Goal: Navigation & Orientation: Find specific page/section

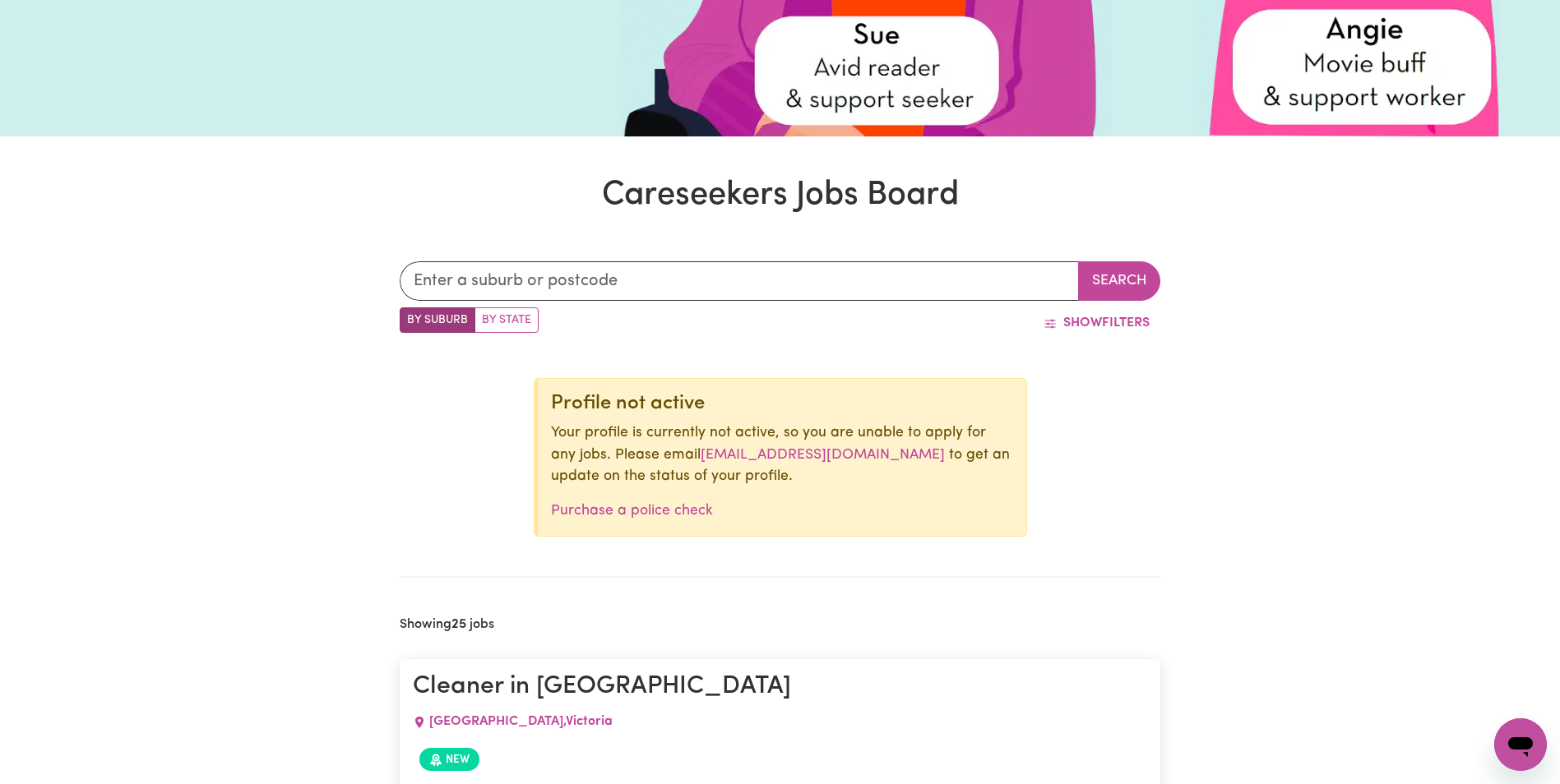
scroll to position [395, 0]
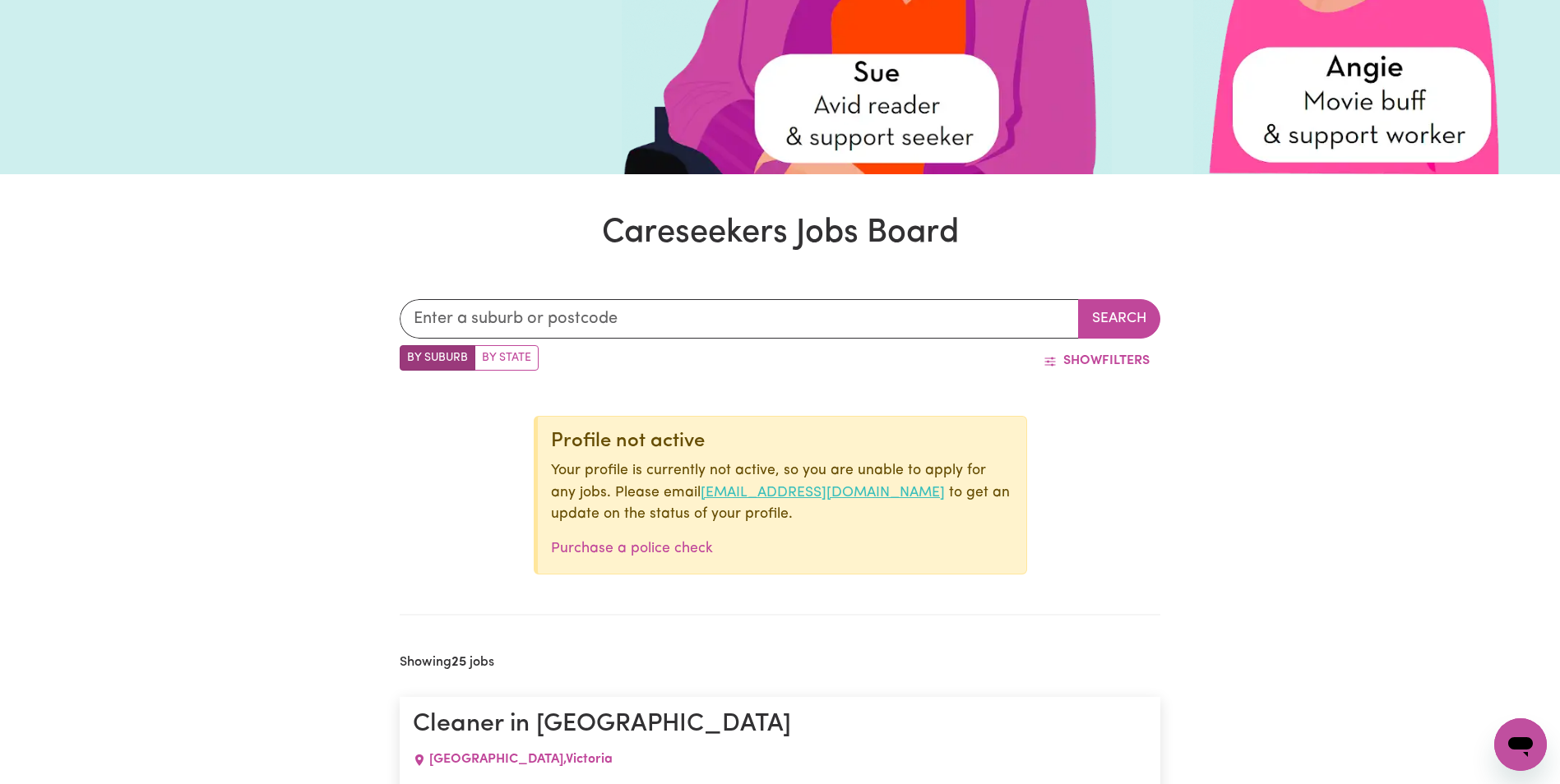
click at [883, 493] on link "[EMAIL_ADDRESS][DOMAIN_NAME]" at bounding box center [822, 493] width 244 height 14
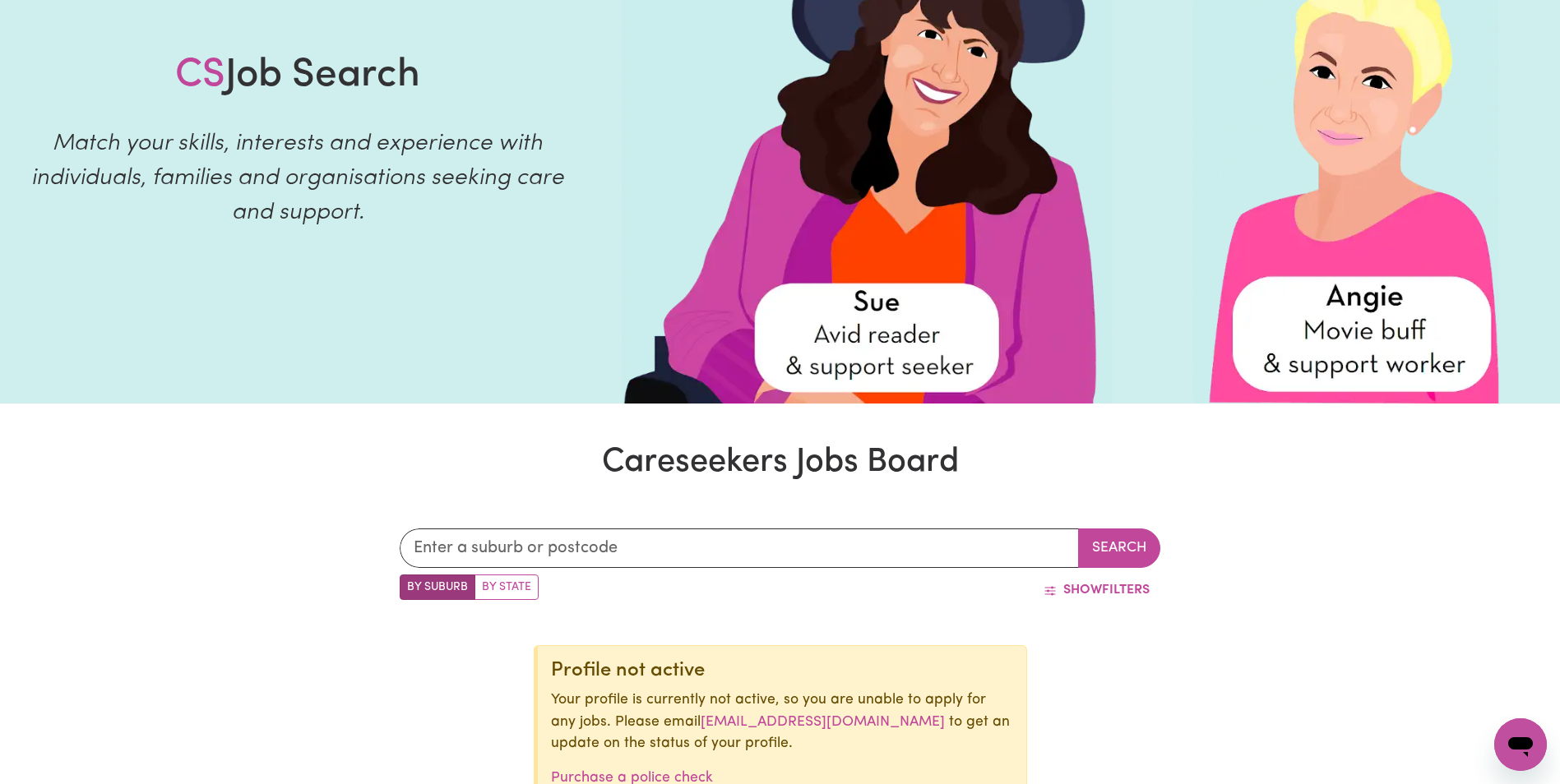
scroll to position [0, 0]
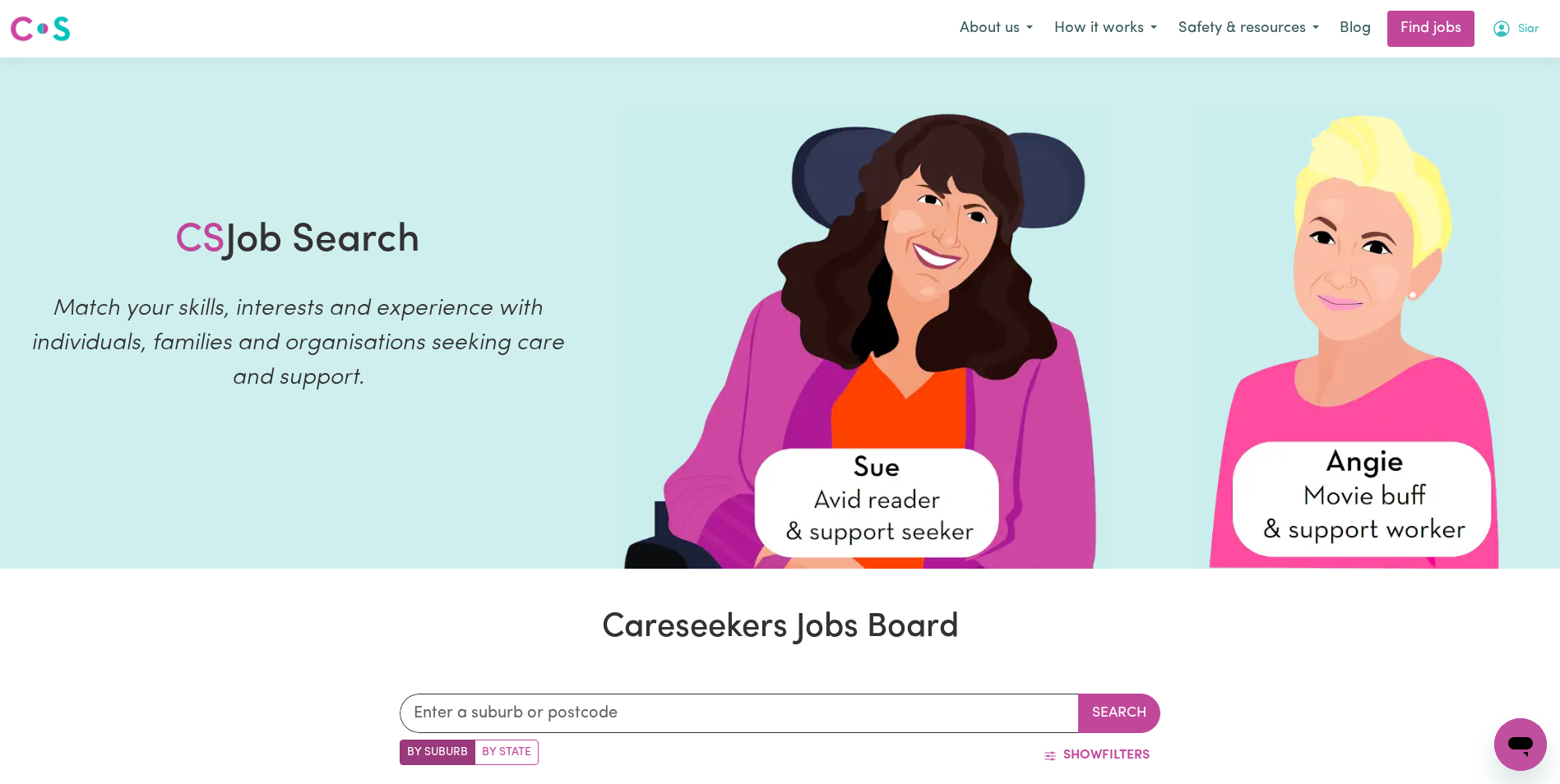
click at [1523, 30] on span "Siar" at bounding box center [1529, 30] width 22 height 18
click at [1491, 91] on link "My Dashboard" at bounding box center [1484, 94] width 130 height 31
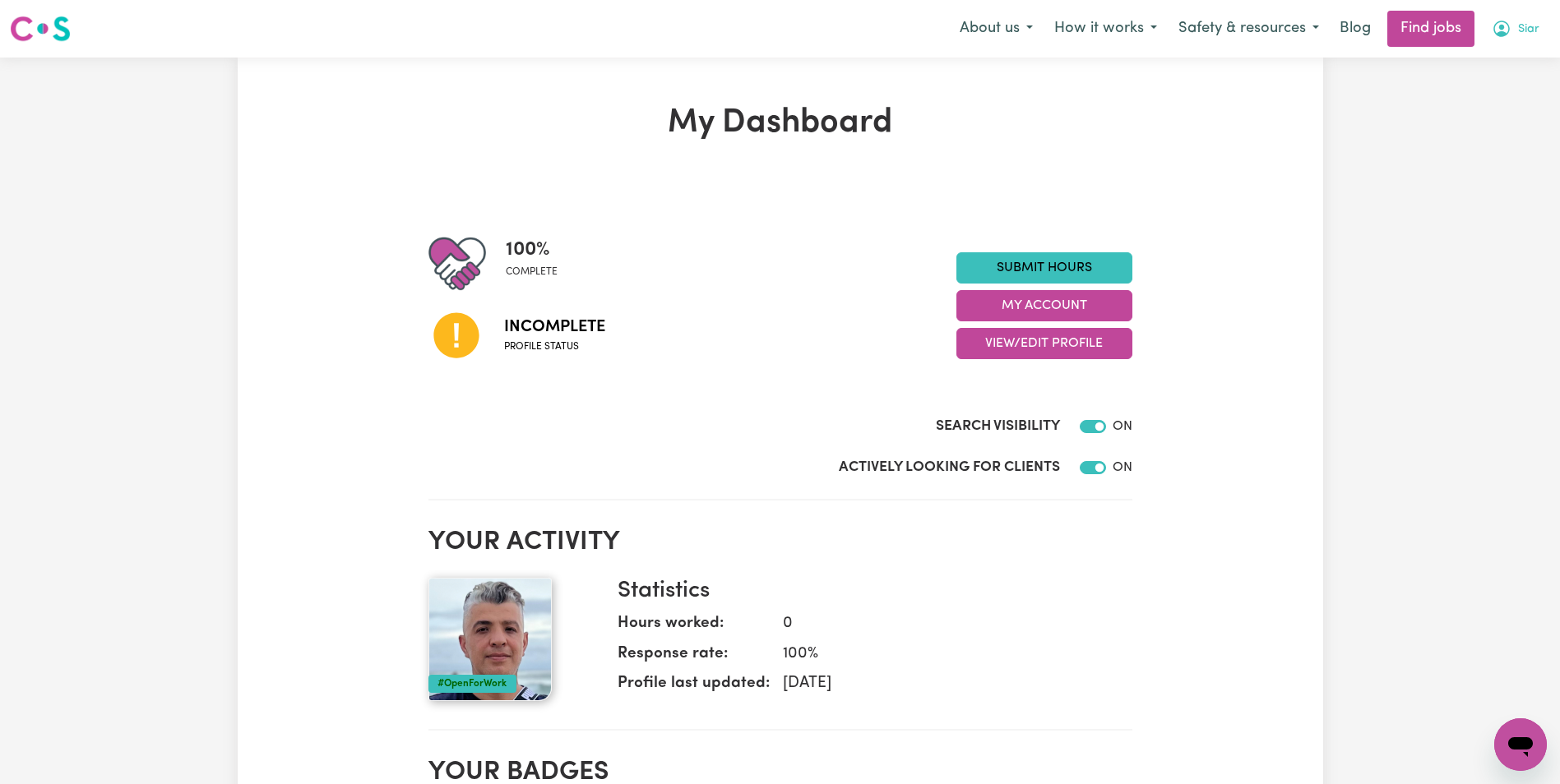
click at [1523, 34] on span "Siar" at bounding box center [1529, 30] width 22 height 18
click at [1505, 63] on link "My Account" at bounding box center [1484, 65] width 130 height 31
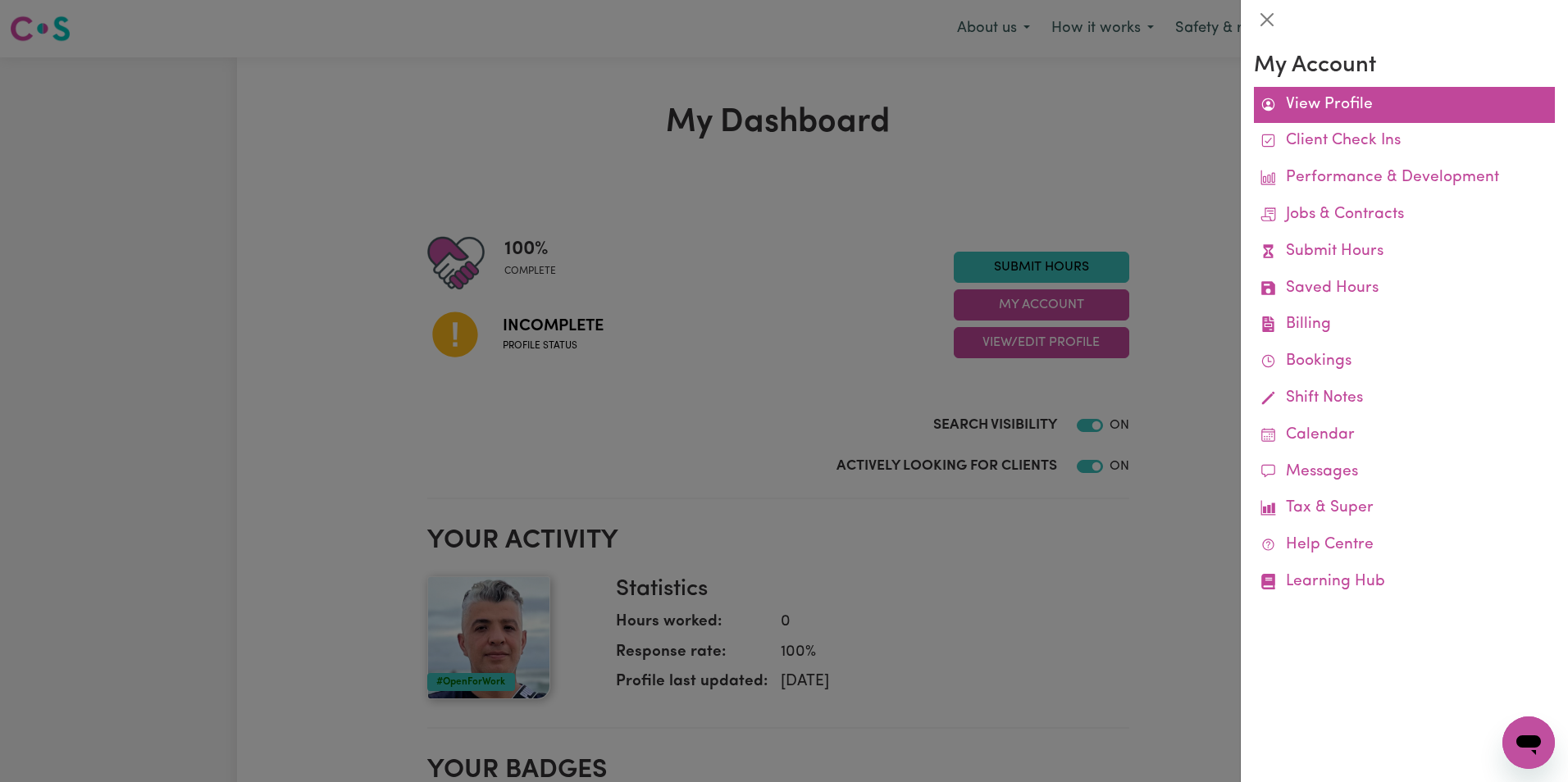
click at [1343, 113] on link "View Profile" at bounding box center [1404, 105] width 301 height 37
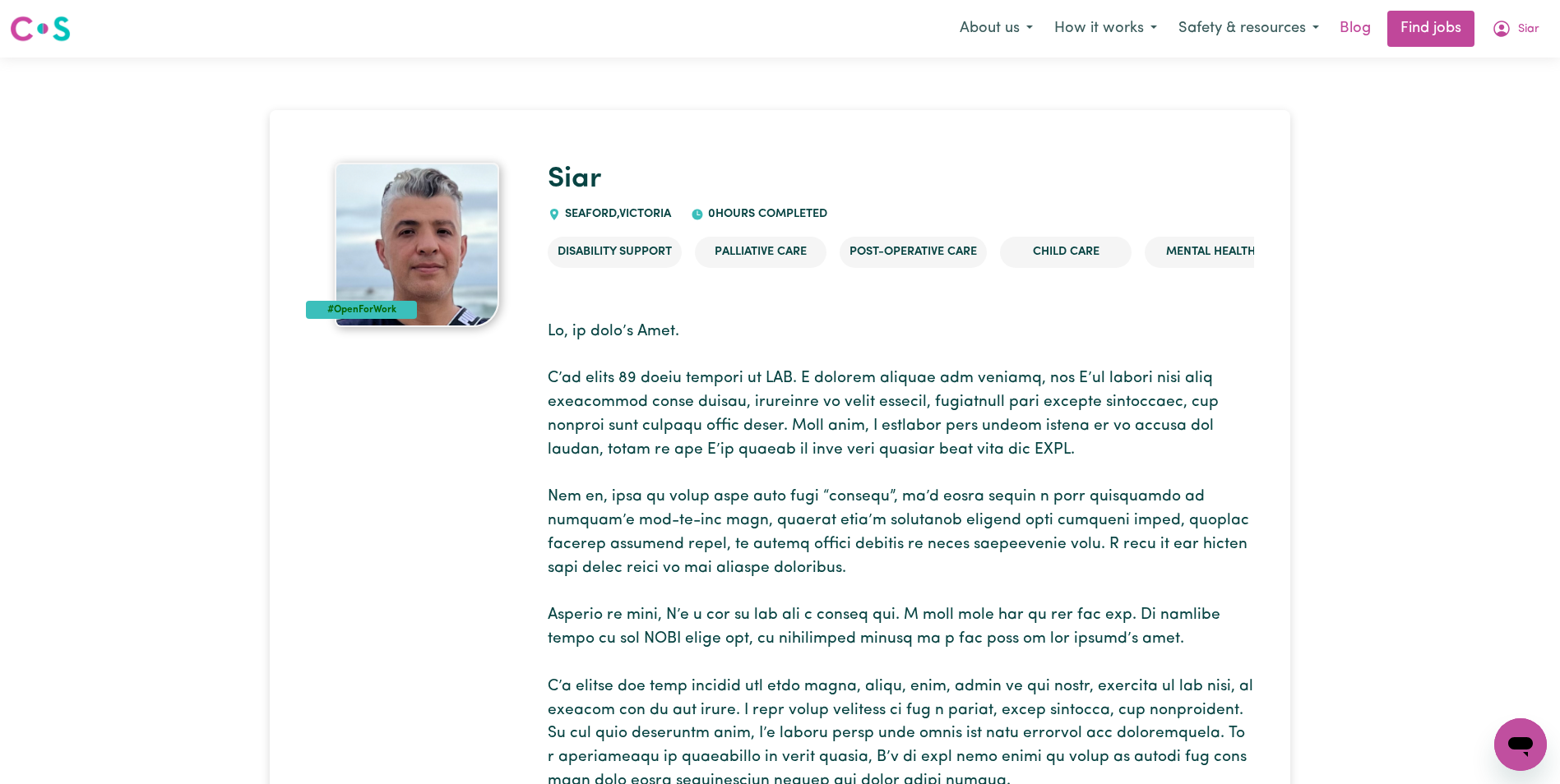
click at [1346, 26] on link "Blog" at bounding box center [1355, 29] width 51 height 36
